Goal: Contribute content

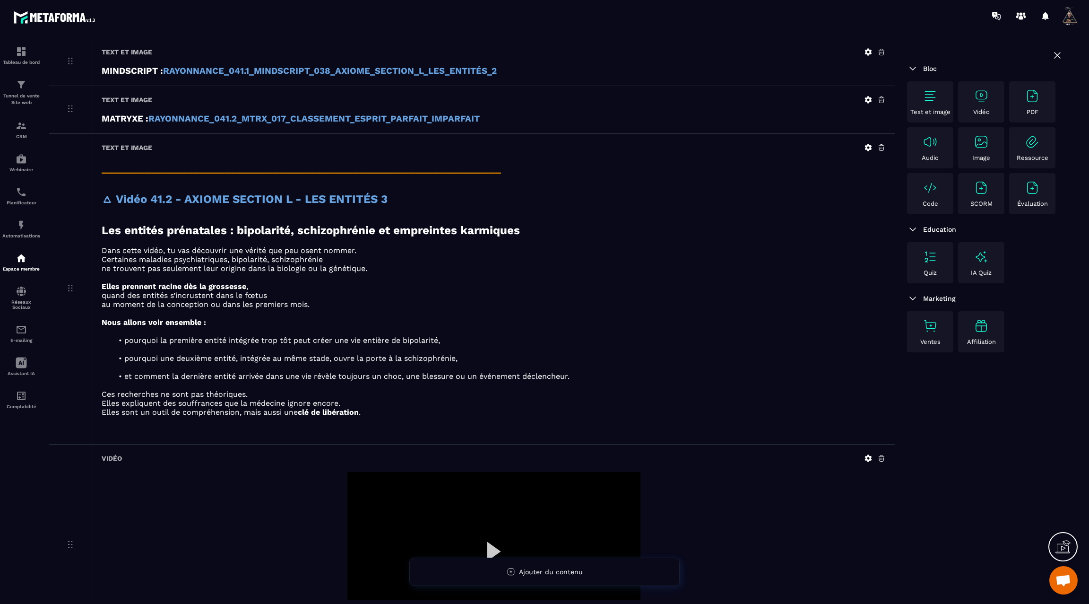
scroll to position [1800, 0]
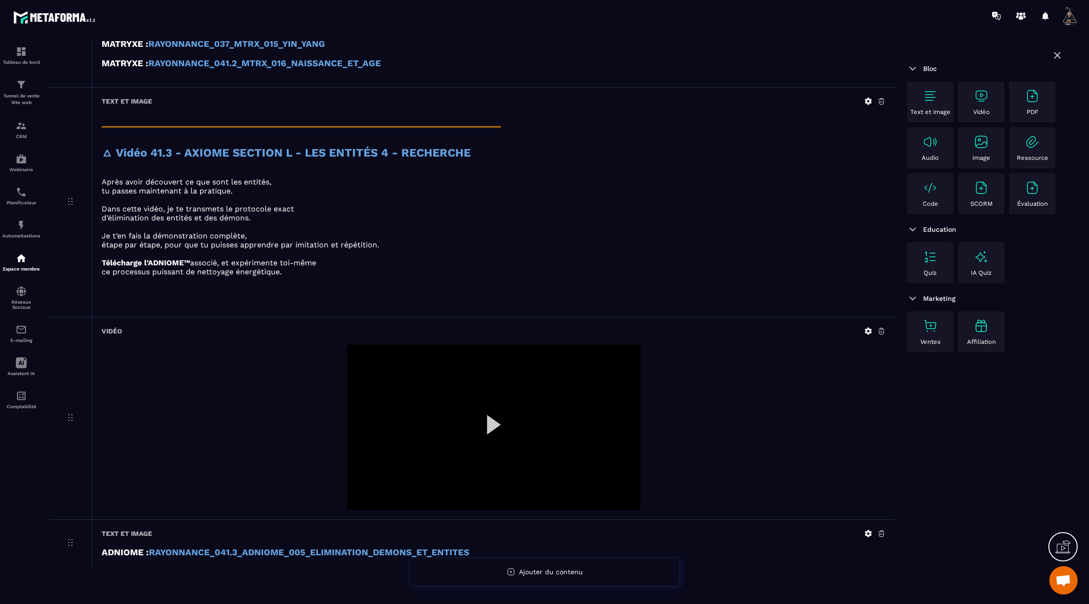
click at [491, 414] on div at bounding box center [494, 427] width 293 height 165
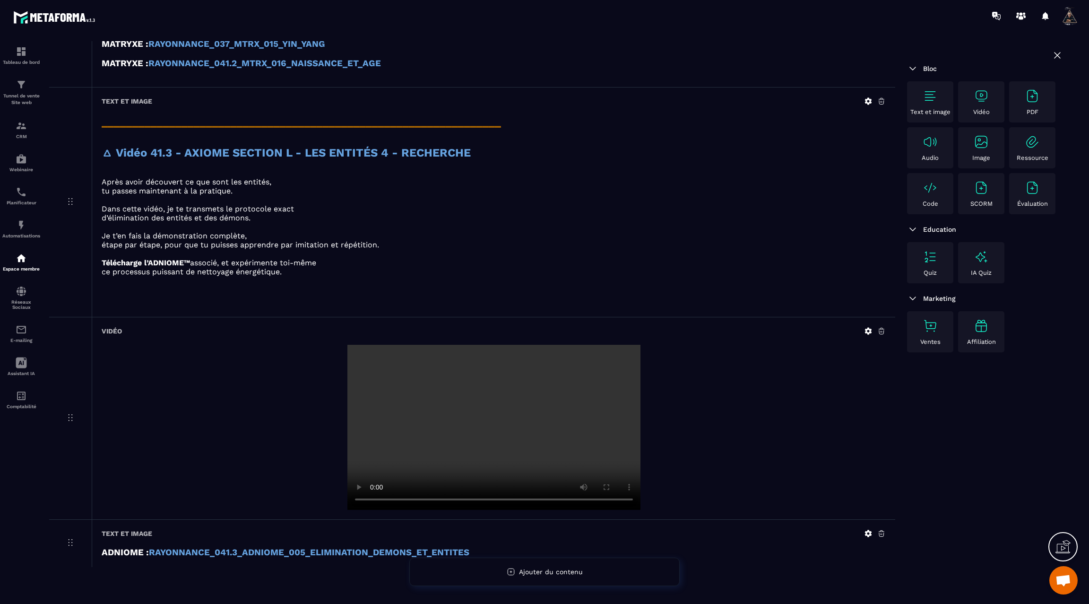
click at [482, 418] on video at bounding box center [494, 427] width 293 height 165
click at [868, 327] on icon at bounding box center [868, 331] width 9 height 9
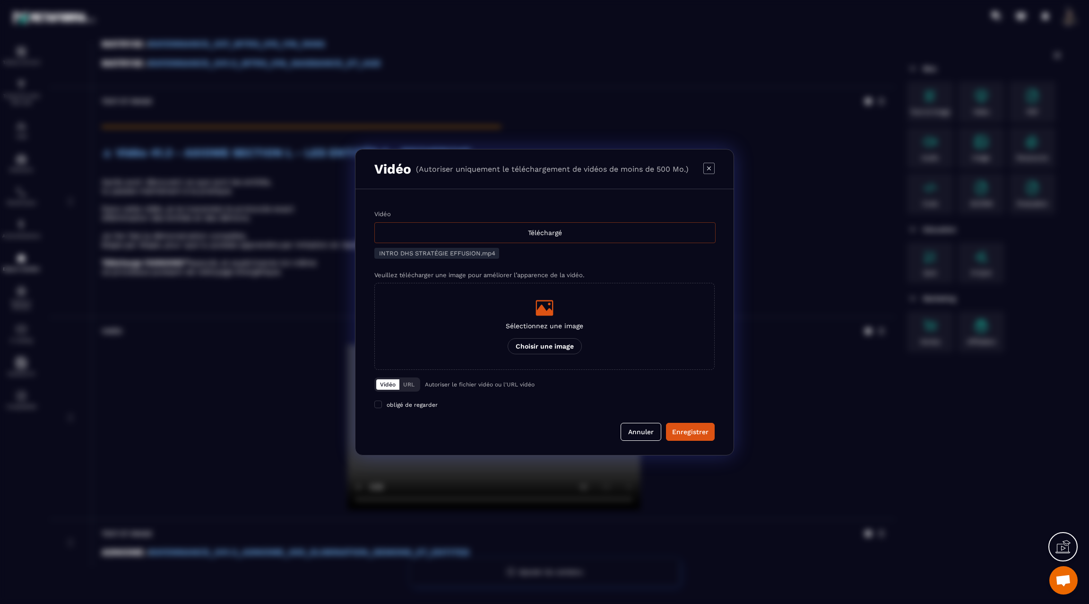
click at [549, 231] on div "Téléchargé" at bounding box center [544, 232] width 341 height 21
click at [0, 0] on input "Vidéo Téléchargé" at bounding box center [0, 0] width 0 height 0
click at [687, 428] on div "Enregistrer" at bounding box center [690, 431] width 36 height 9
